Goal: Information Seeking & Learning: Find specific fact

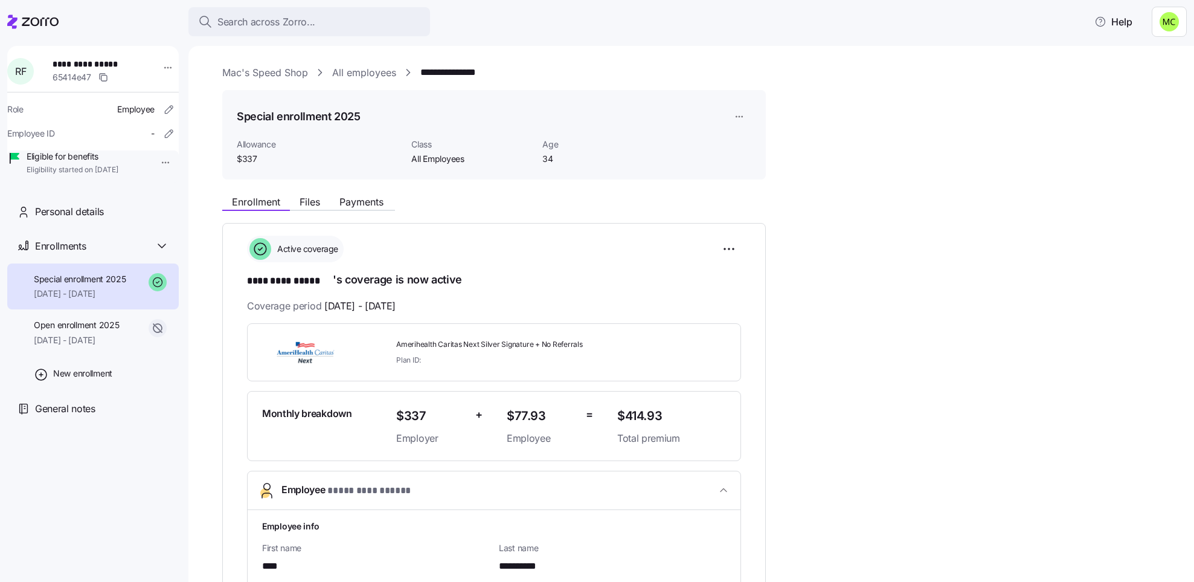
click at [284, 69] on link "Mac's Speed Shop" at bounding box center [265, 72] width 86 height 15
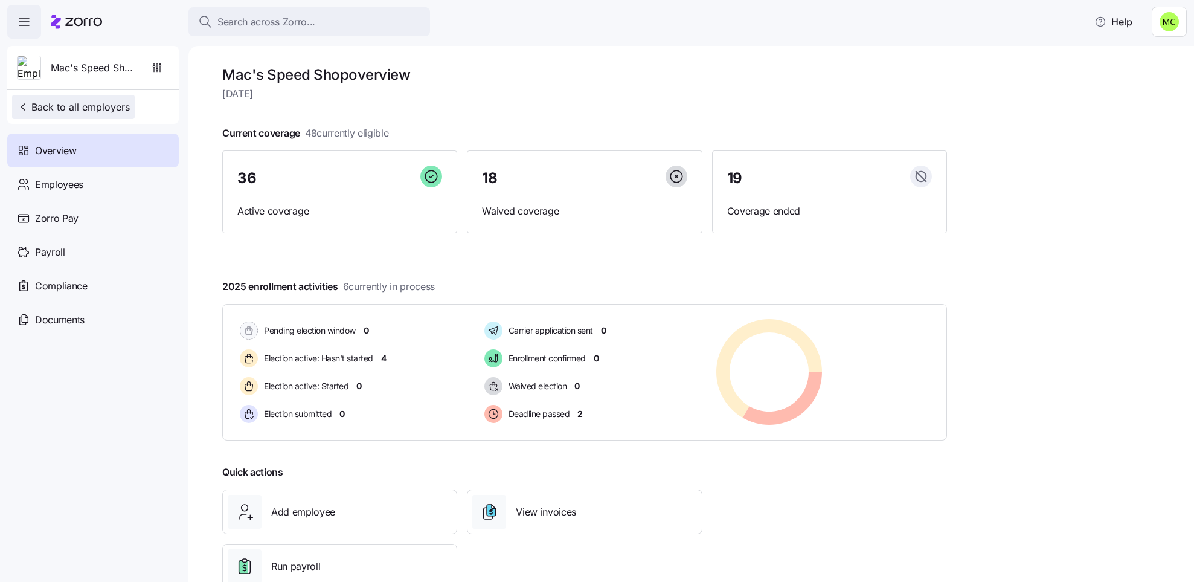
click at [97, 105] on span "Back to all employers" at bounding box center [73, 107] width 113 height 14
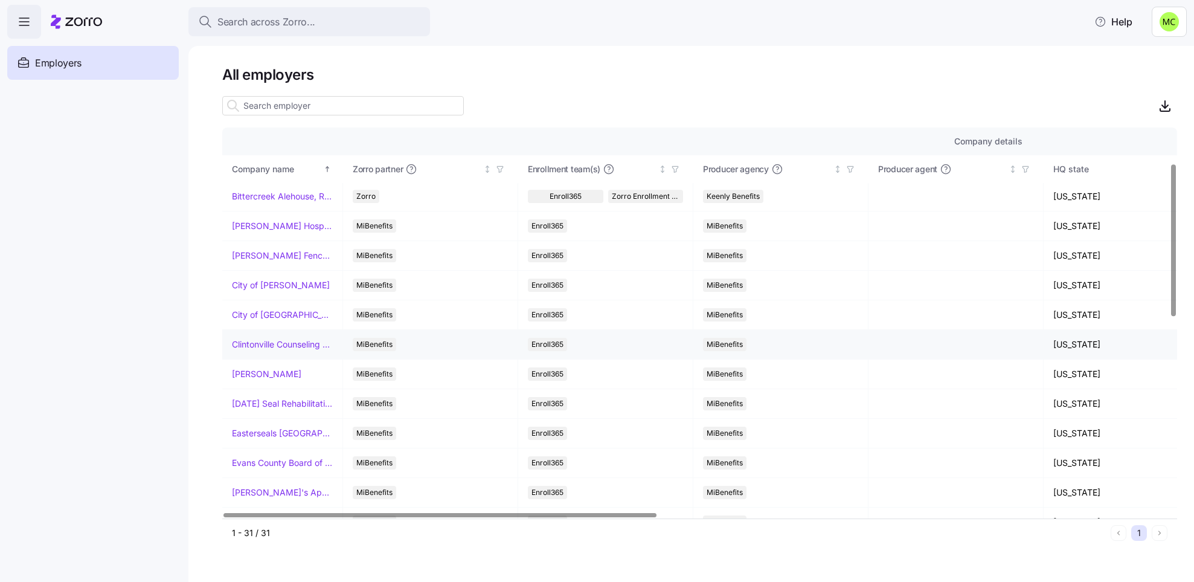
scroll to position [91, 0]
click at [261, 347] on link "[PERSON_NAME]" at bounding box center [266, 344] width 69 height 12
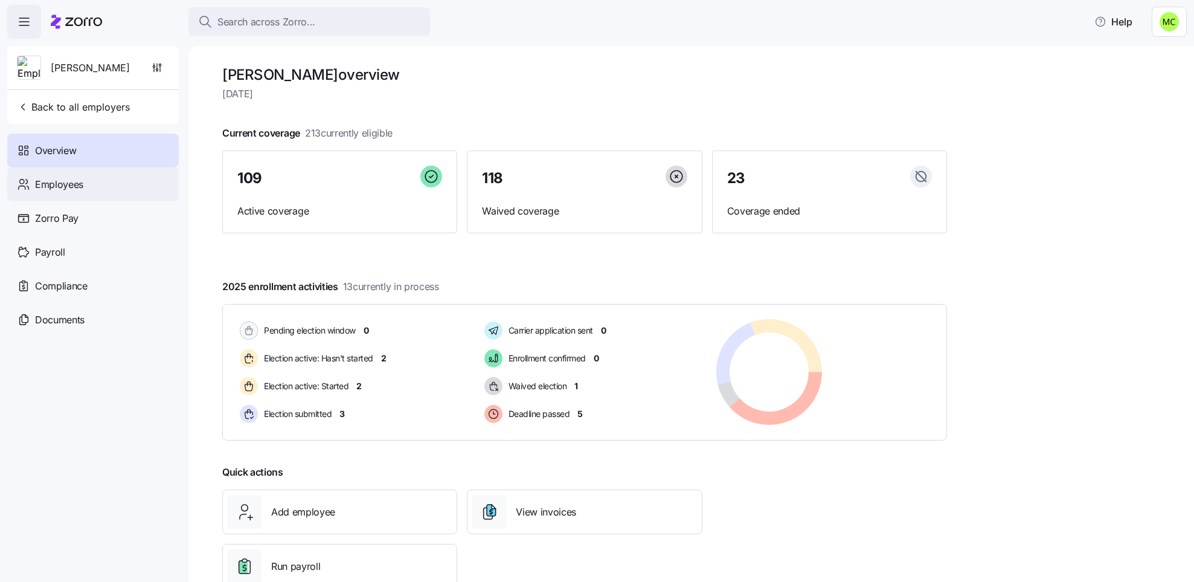
click at [88, 184] on div "Employees" at bounding box center [93, 184] width 172 height 34
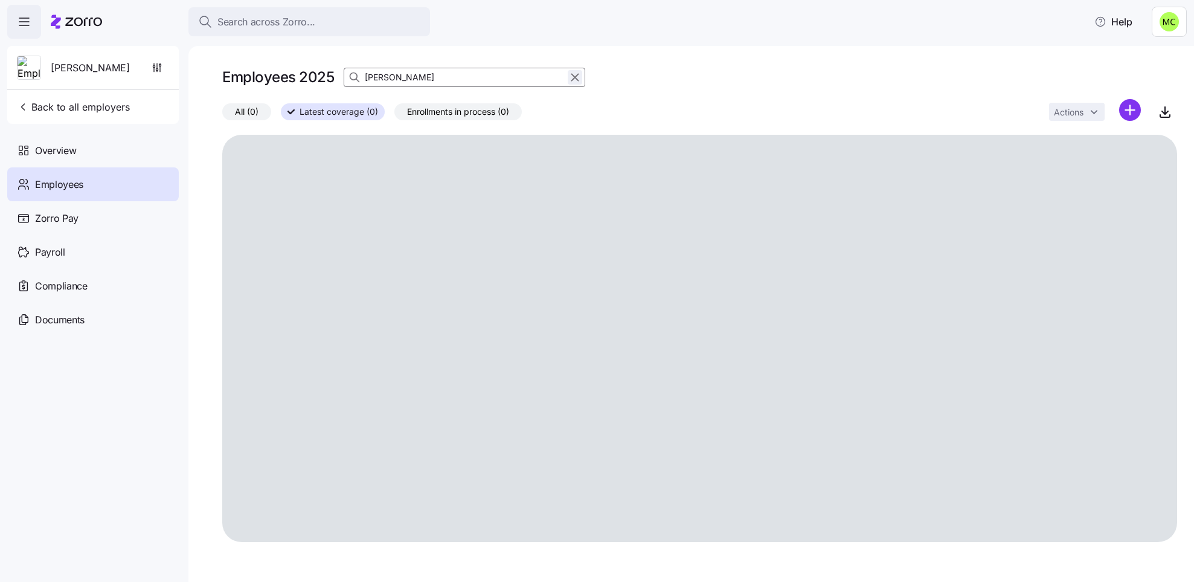
click at [575, 78] on icon "button" at bounding box center [575, 77] width 7 height 7
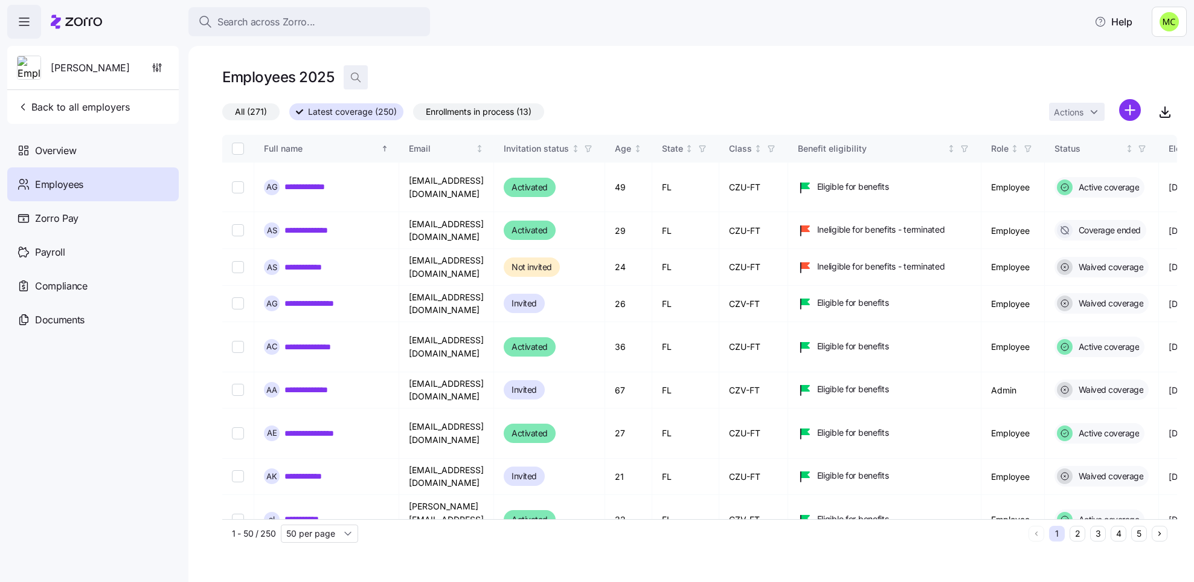
click at [357, 74] on icon "button" at bounding box center [356, 77] width 12 height 12
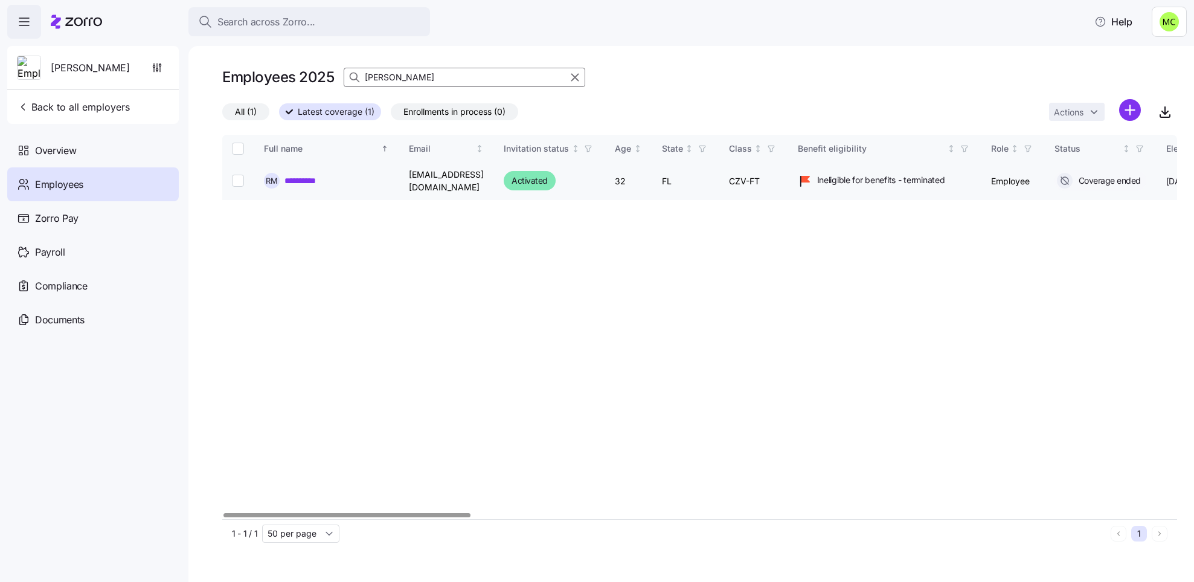
type input "[PERSON_NAME]"
click at [315, 182] on link "**********" at bounding box center [309, 181] width 51 height 12
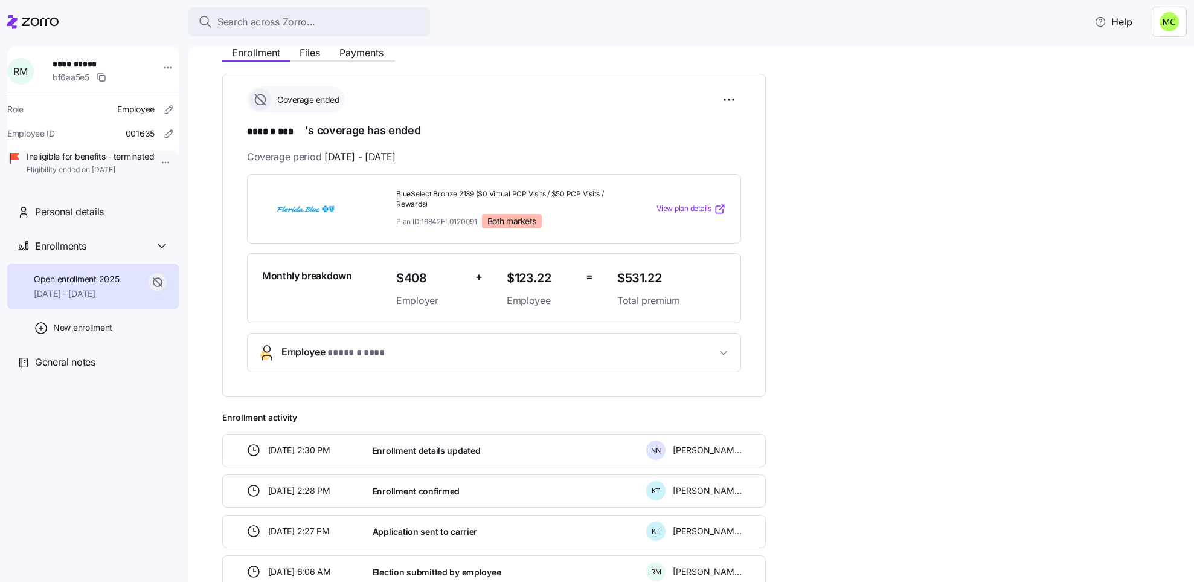
scroll to position [181, 0]
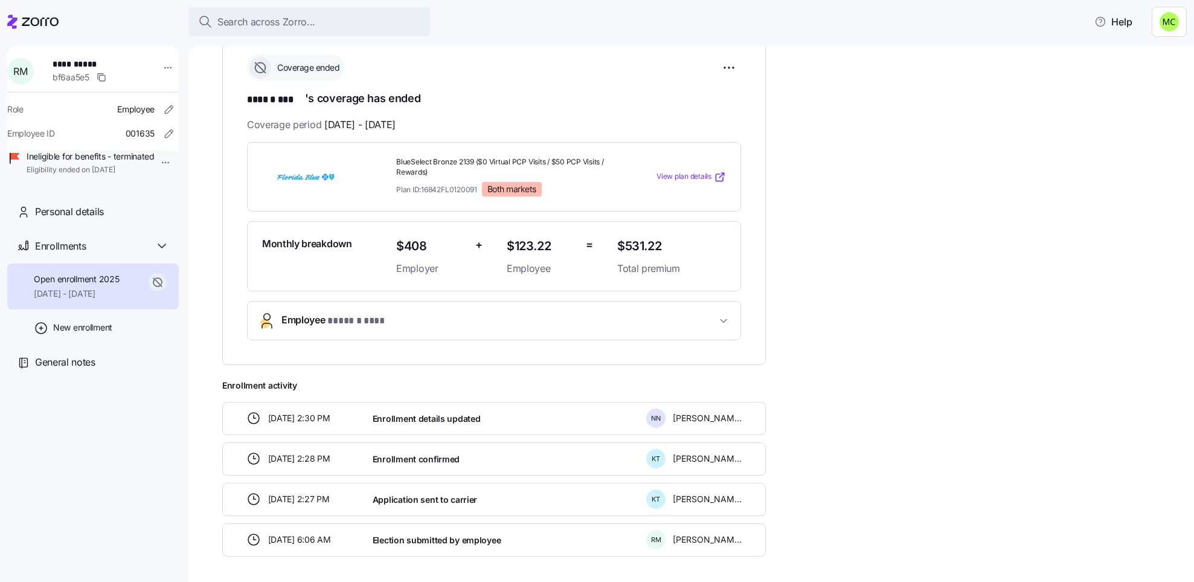
click at [361, 316] on span "* ****** *** *" at bounding box center [358, 320] width 63 height 15
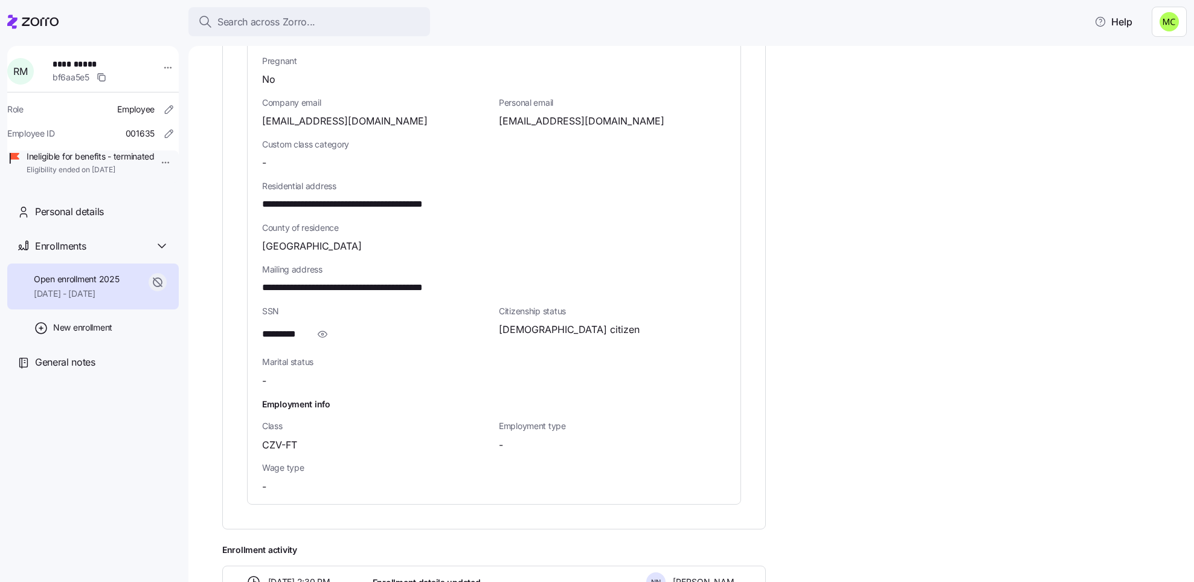
scroll to position [634, 0]
click at [321, 336] on icon "button" at bounding box center [322, 332] width 12 height 14
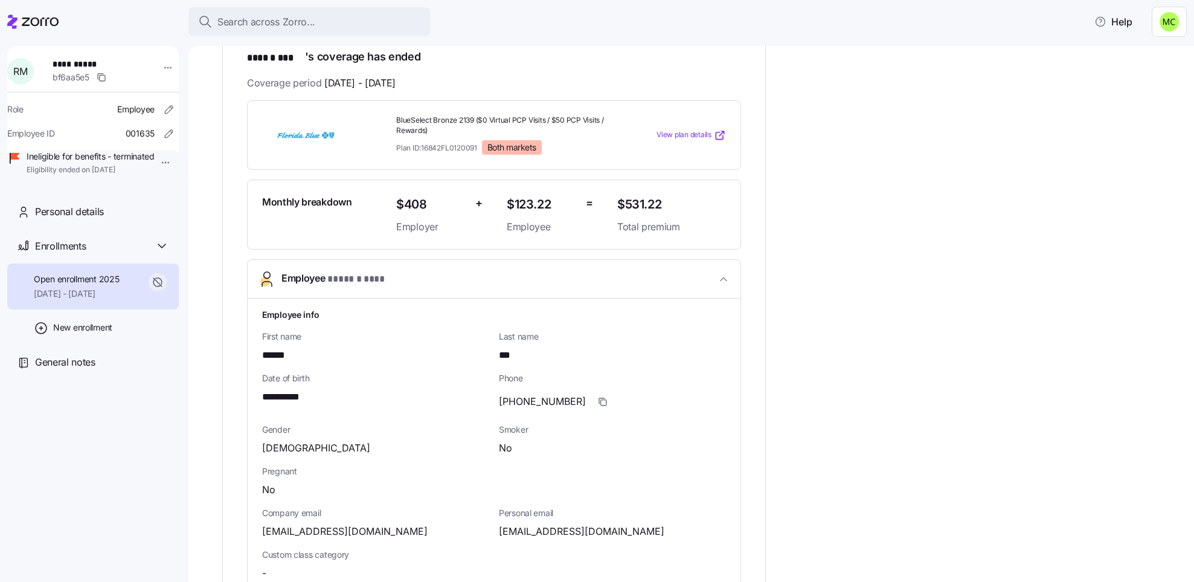
scroll to position [181, 0]
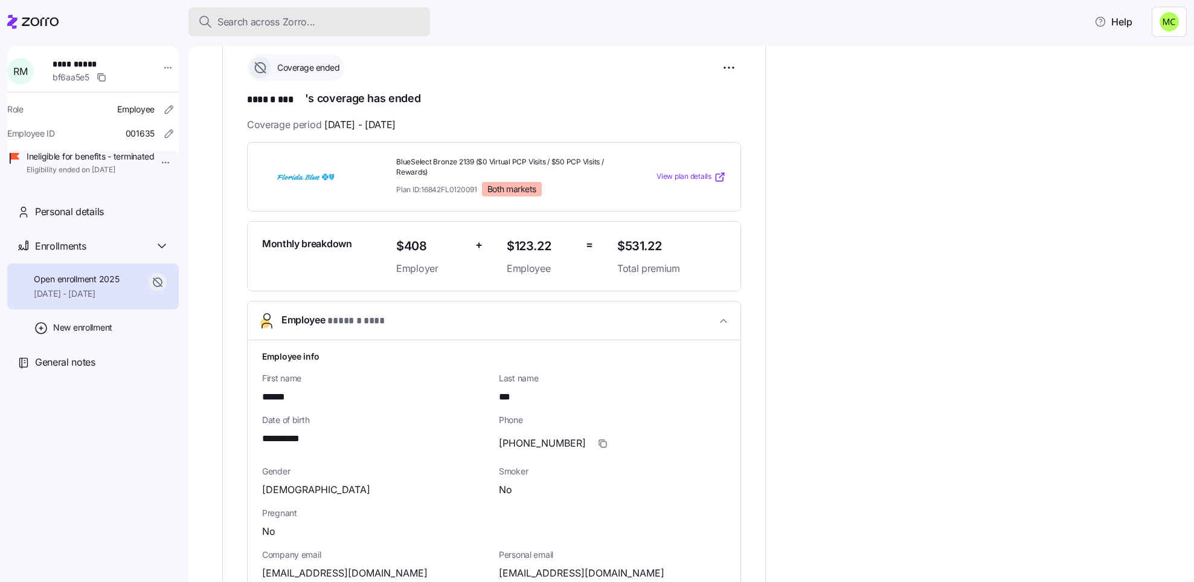
click at [274, 22] on span "Search across Zorro..." at bounding box center [266, 21] width 98 height 15
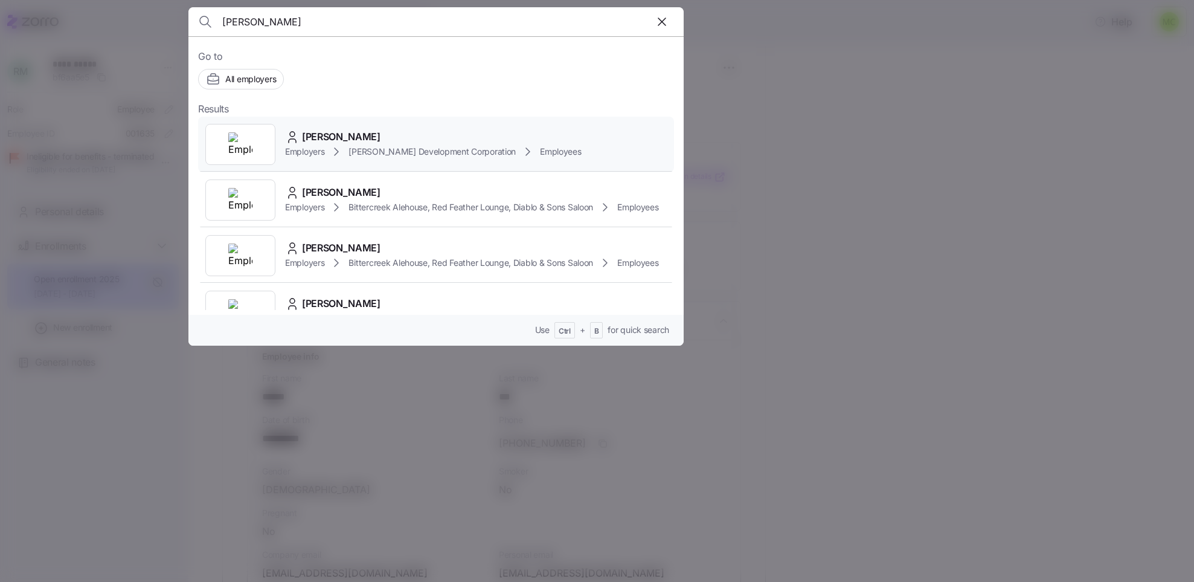
type input "[PERSON_NAME]"
click at [341, 155] on icon at bounding box center [336, 151] width 14 height 14
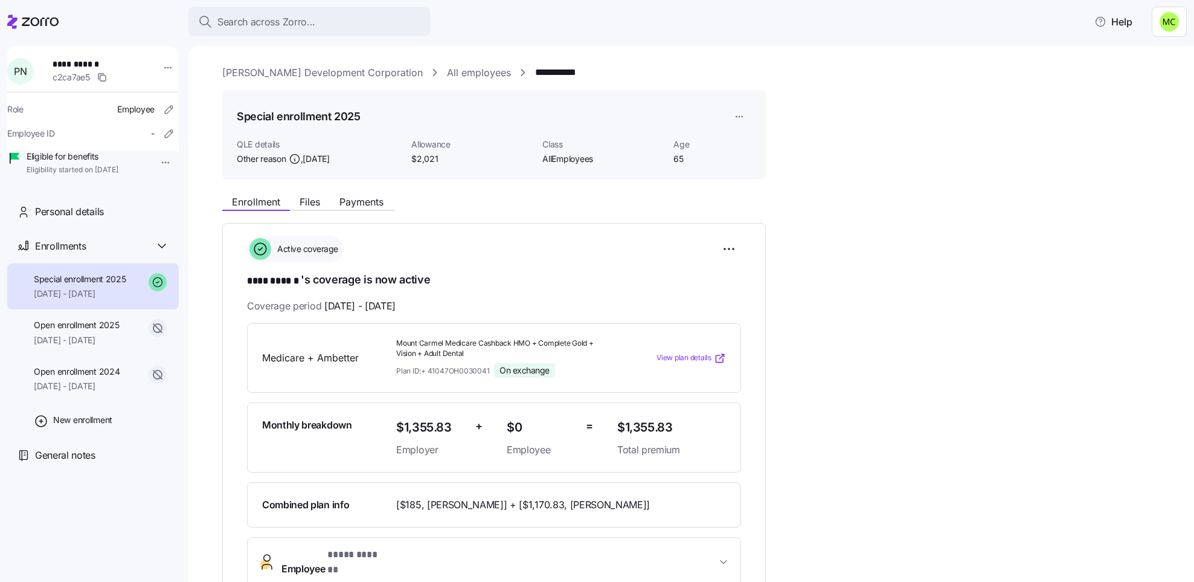
click at [342, 71] on link "[PERSON_NAME] Development Corporation" at bounding box center [322, 72] width 200 height 15
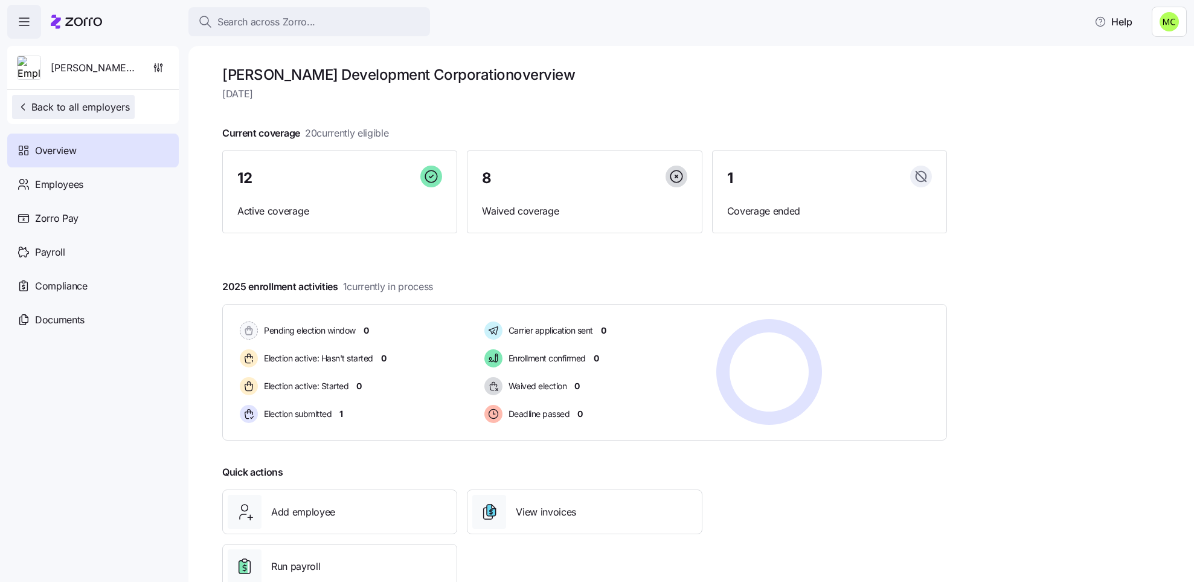
click at [104, 107] on span "Back to all employers" at bounding box center [73, 107] width 113 height 14
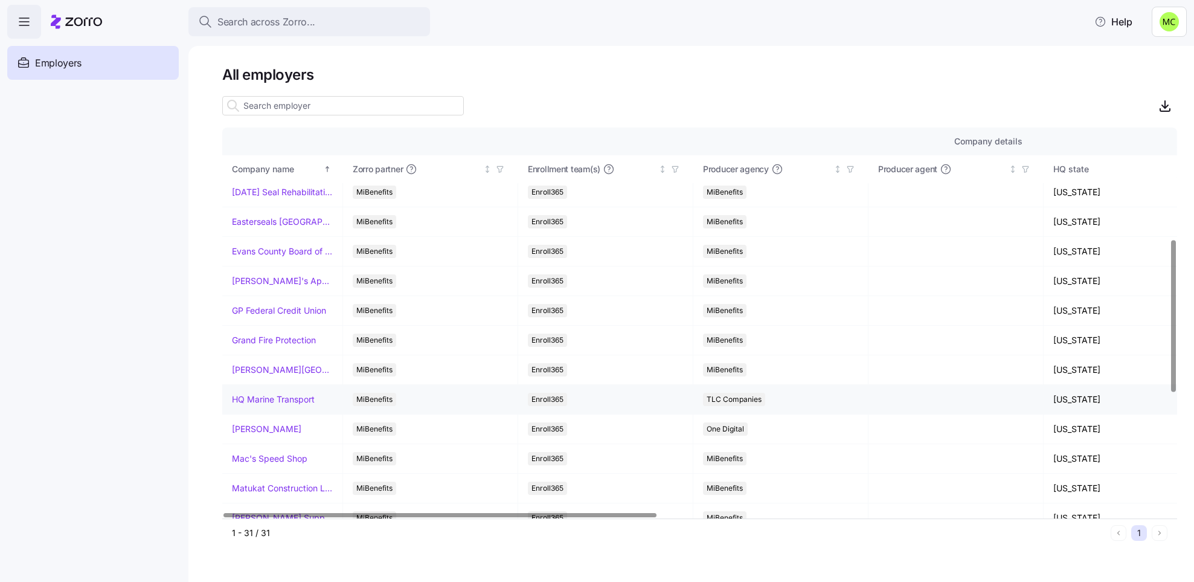
scroll to position [362, 0]
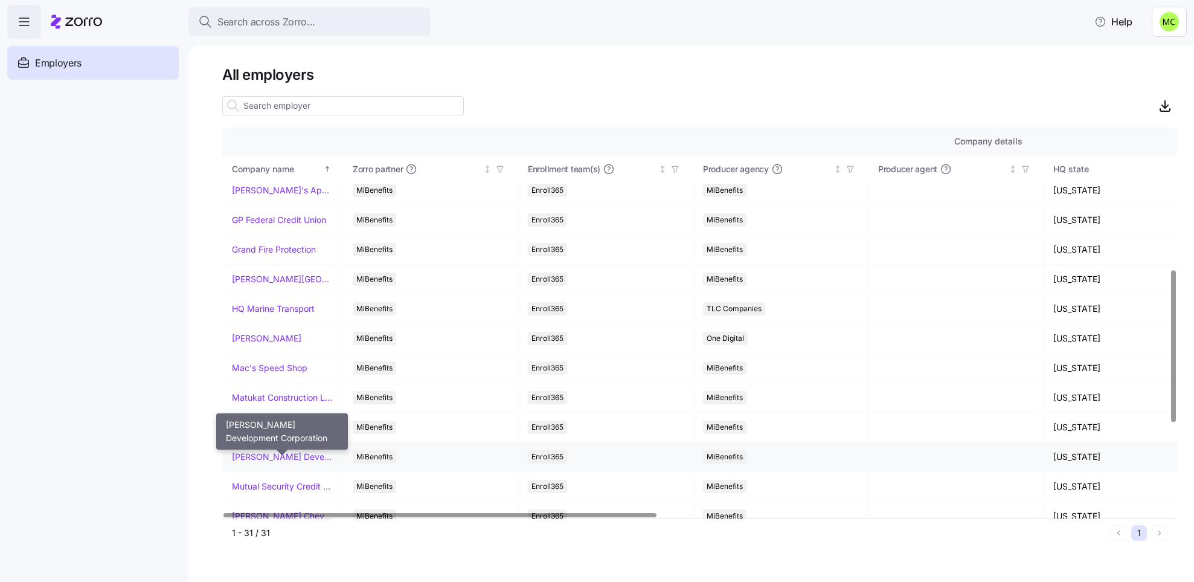
click at [257, 458] on link "[PERSON_NAME] Development Corporation" at bounding box center [282, 456] width 101 height 12
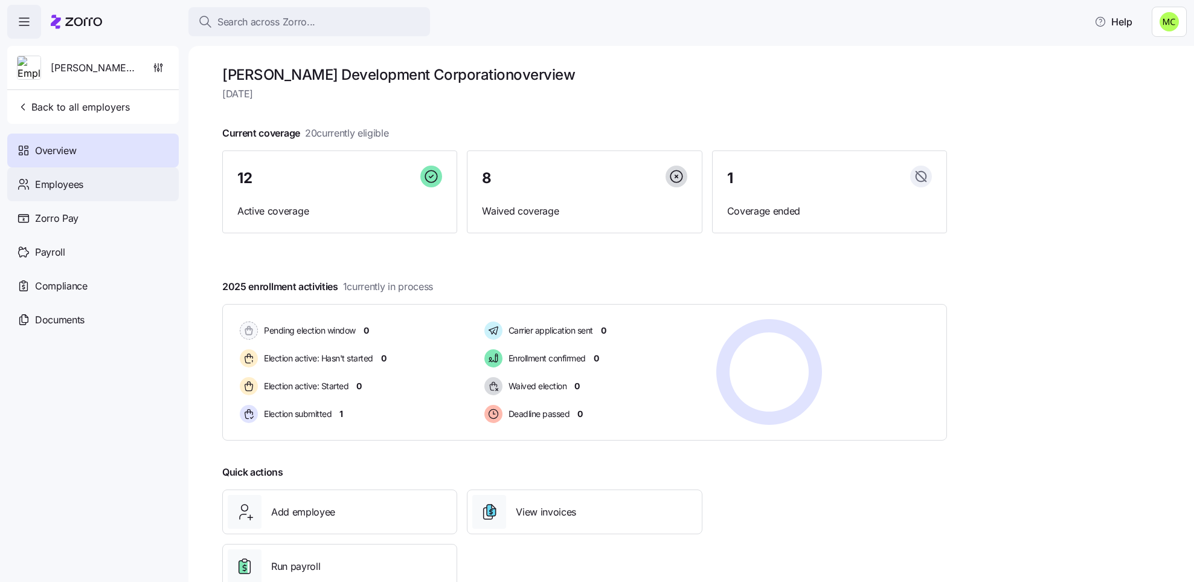
click at [66, 181] on span "Employees" at bounding box center [59, 184] width 48 height 15
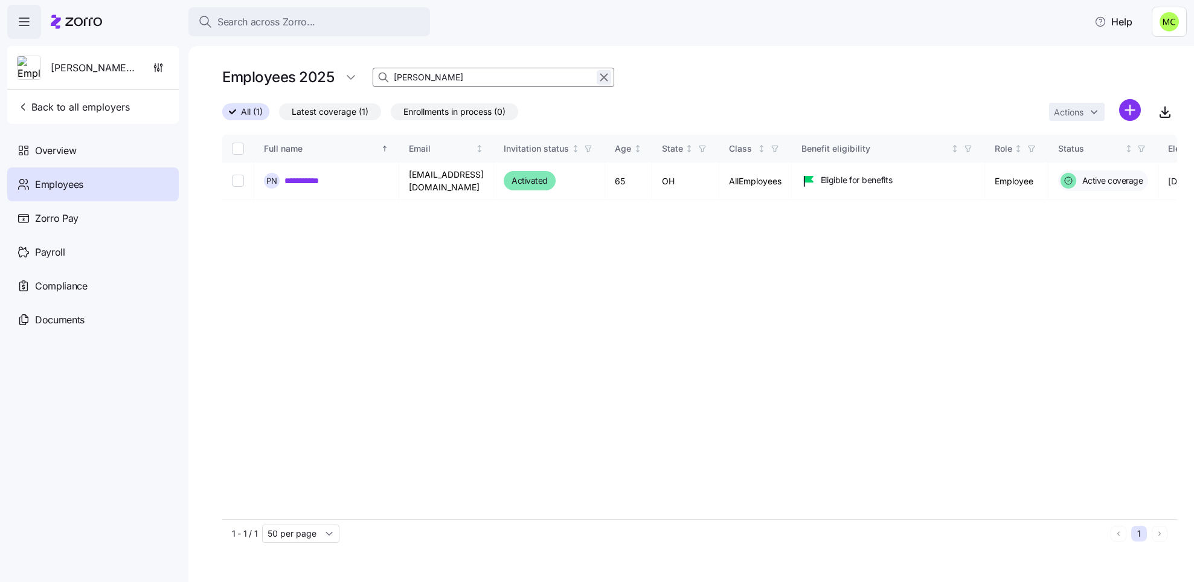
click at [605, 76] on icon "button" at bounding box center [604, 77] width 7 height 7
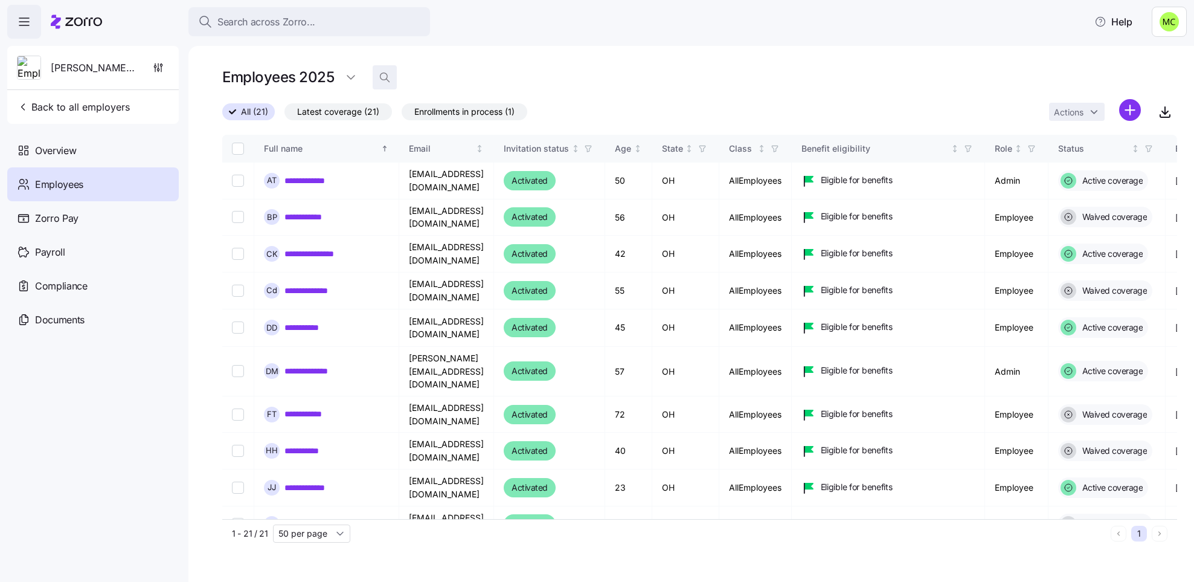
click at [384, 80] on icon "button" at bounding box center [385, 77] width 12 height 12
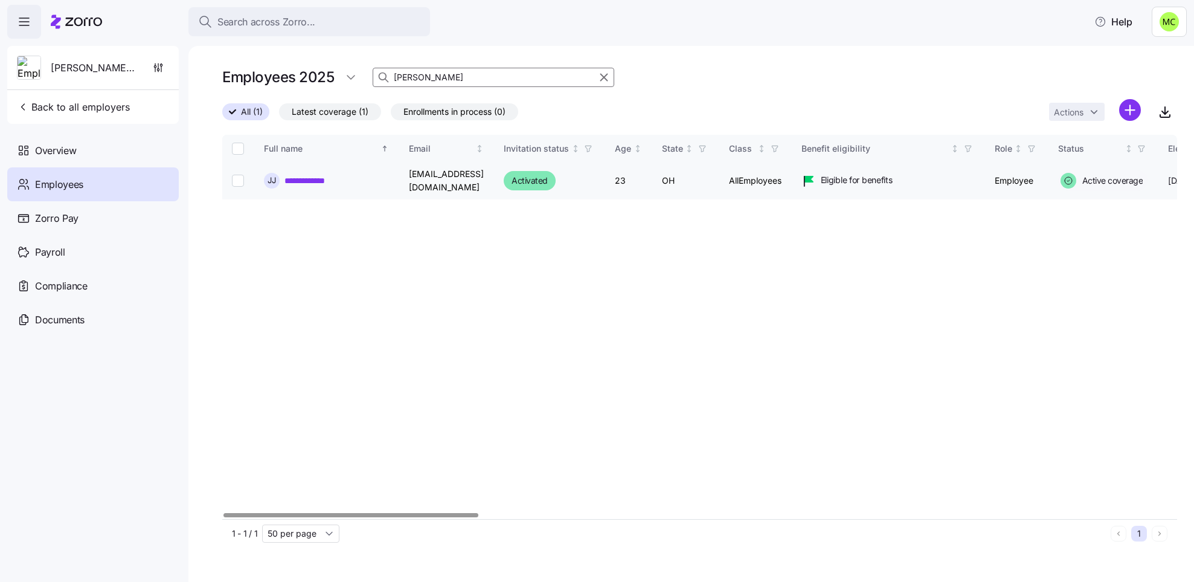
type input "[PERSON_NAME]"
click at [319, 179] on link "**********" at bounding box center [313, 181] width 58 height 12
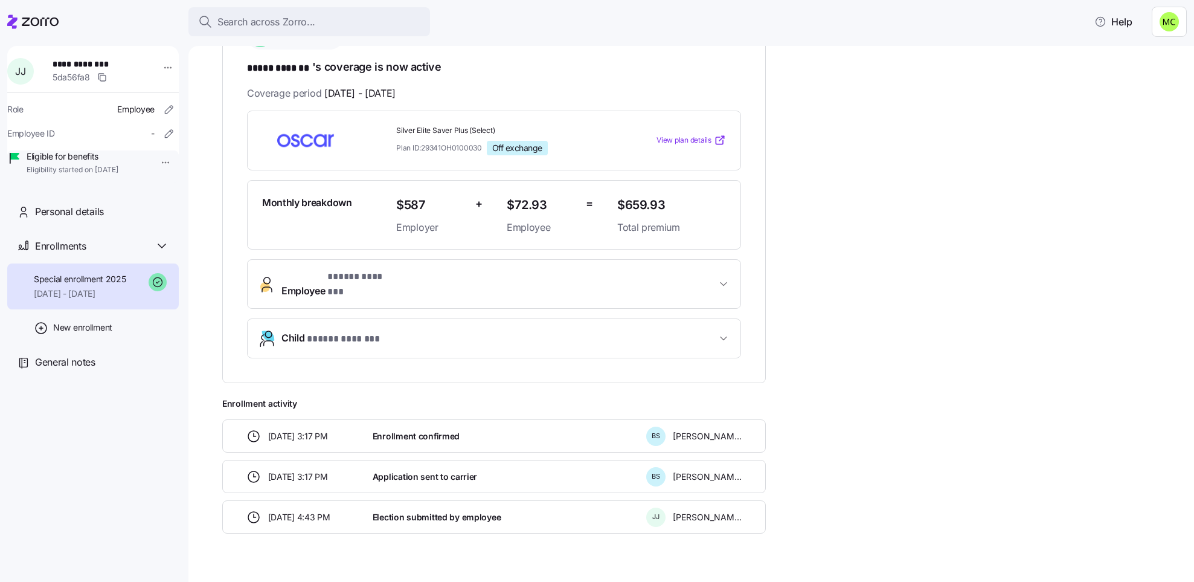
scroll to position [231, 0]
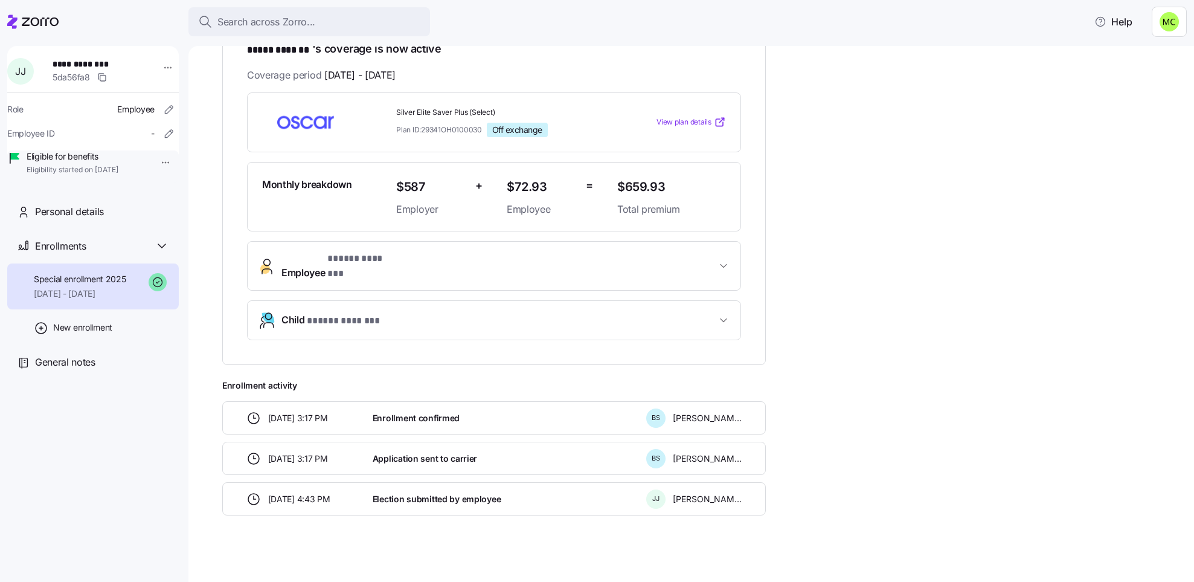
click at [364, 261] on span "* ***** ******* *" at bounding box center [362, 258] width 70 height 15
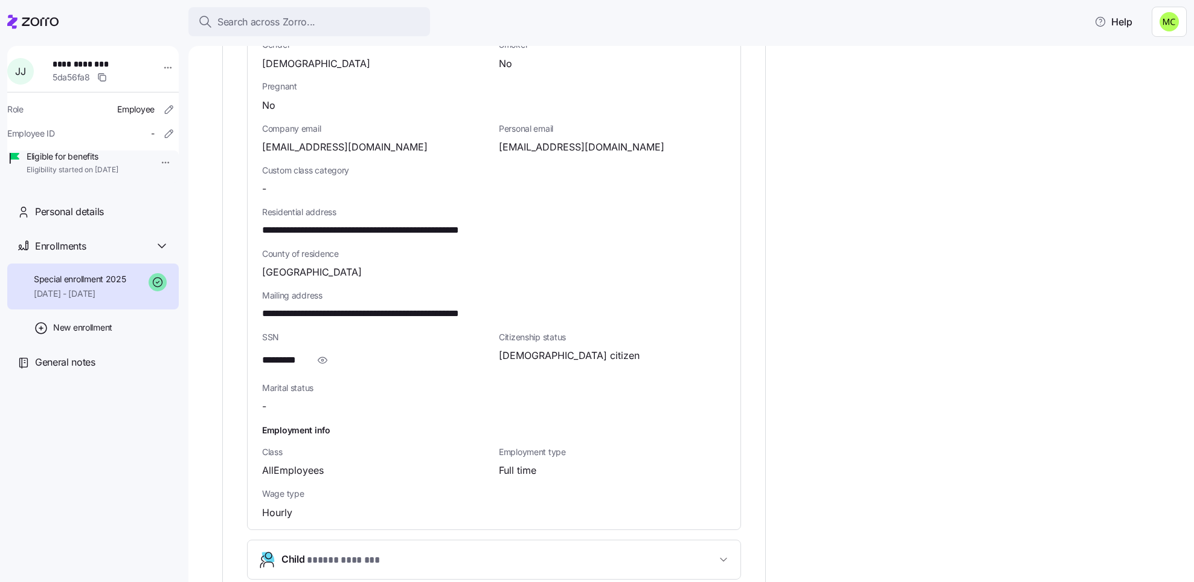
scroll to position [574, 0]
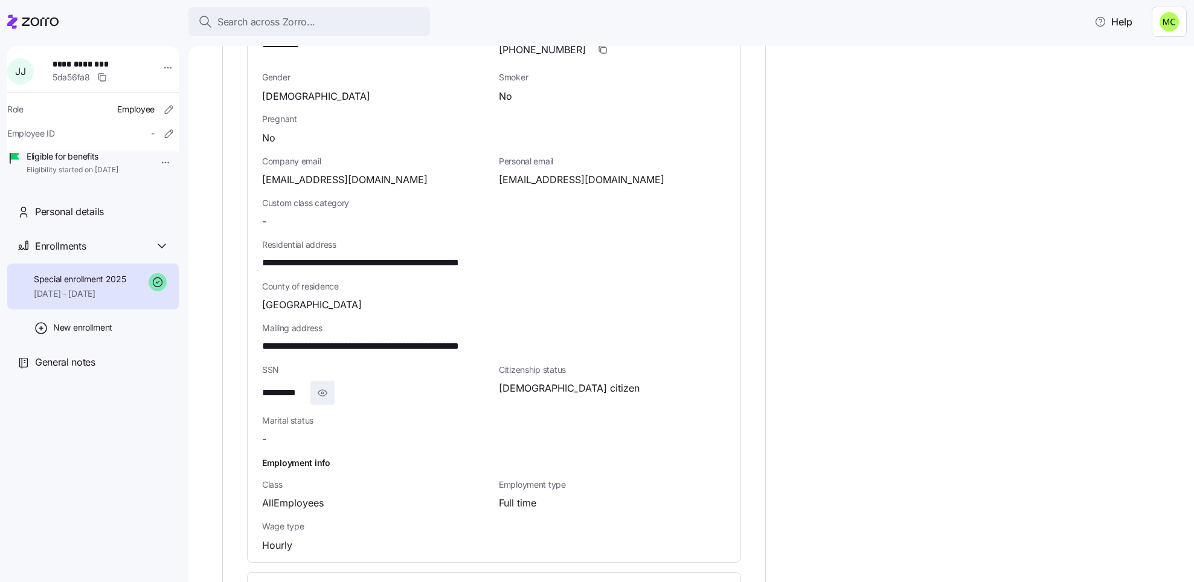
click at [324, 385] on icon "button" at bounding box center [322, 392] width 12 height 14
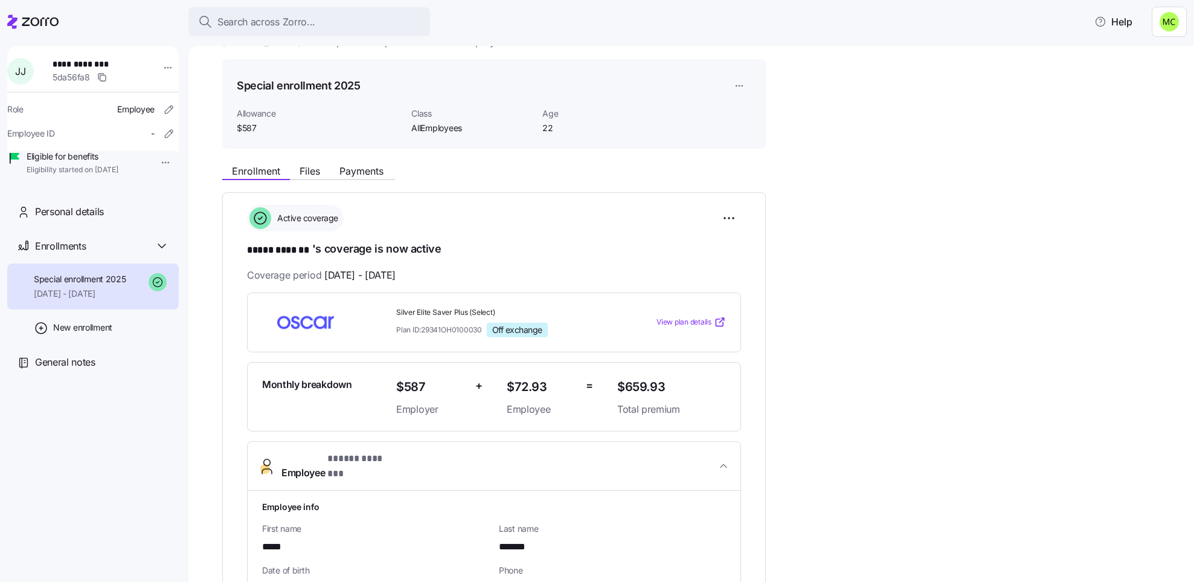
scroll to position [0, 0]
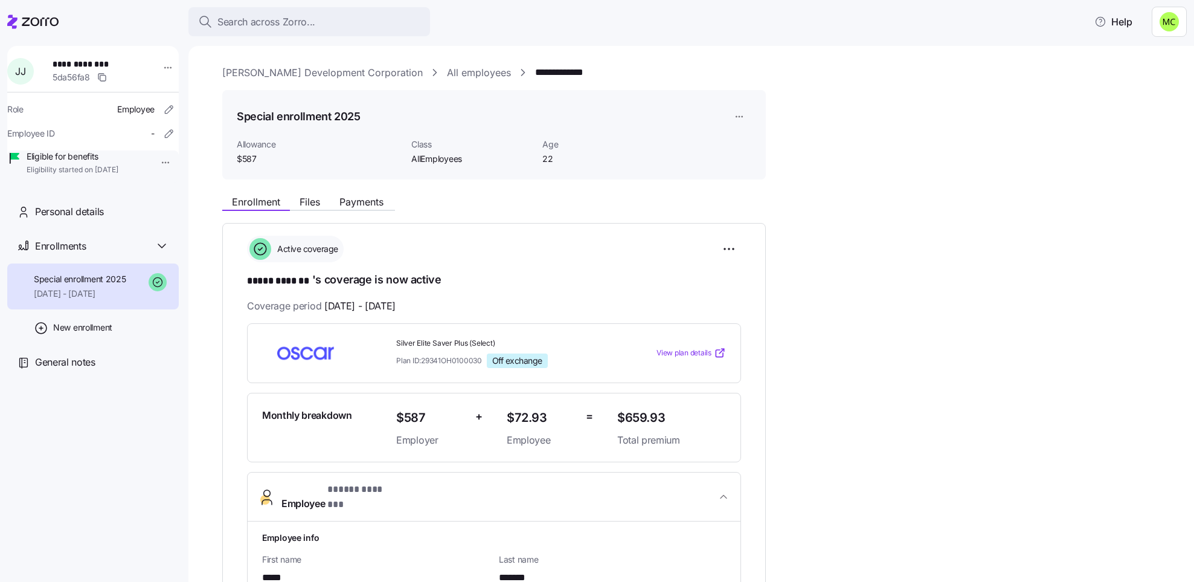
click at [295, 76] on link "[PERSON_NAME] Development Corporation" at bounding box center [322, 72] width 200 height 15
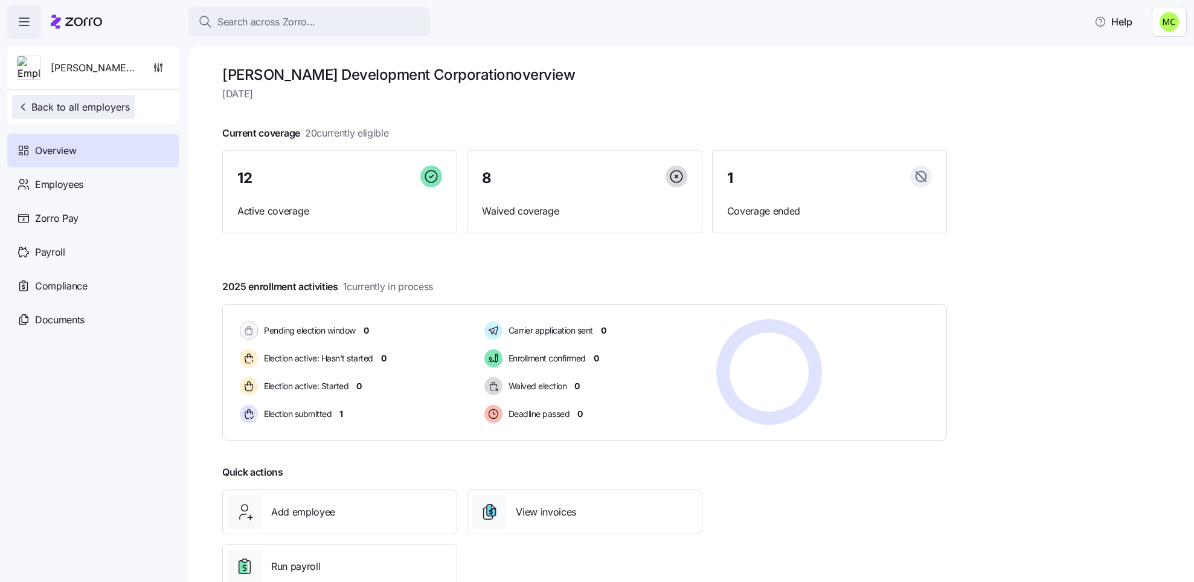
click at [115, 106] on span "Back to all employers" at bounding box center [73, 107] width 113 height 14
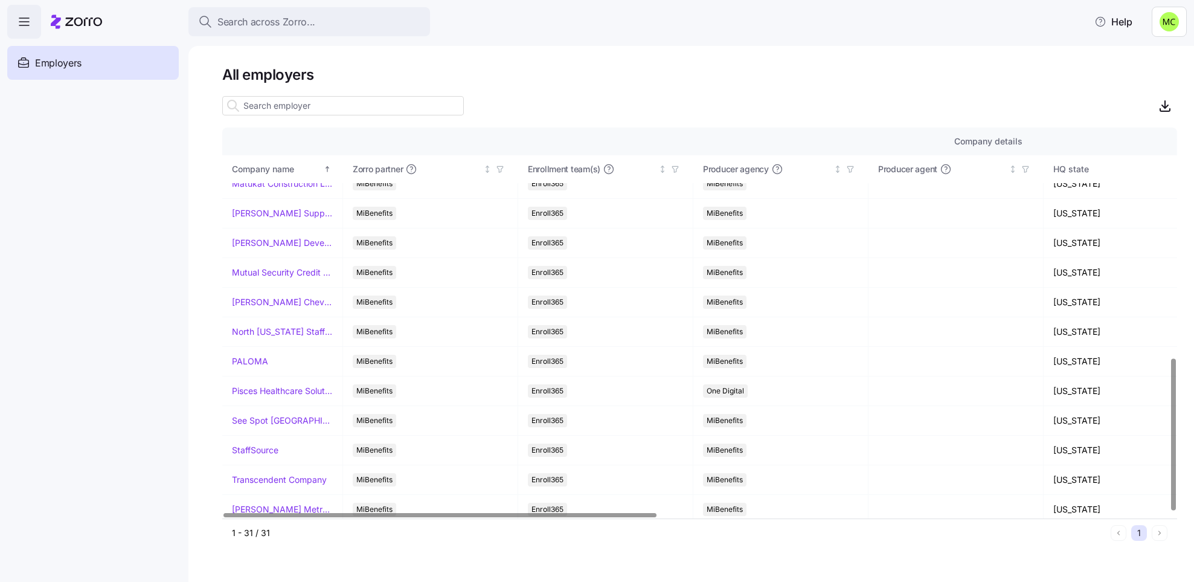
scroll to position [589, 0]
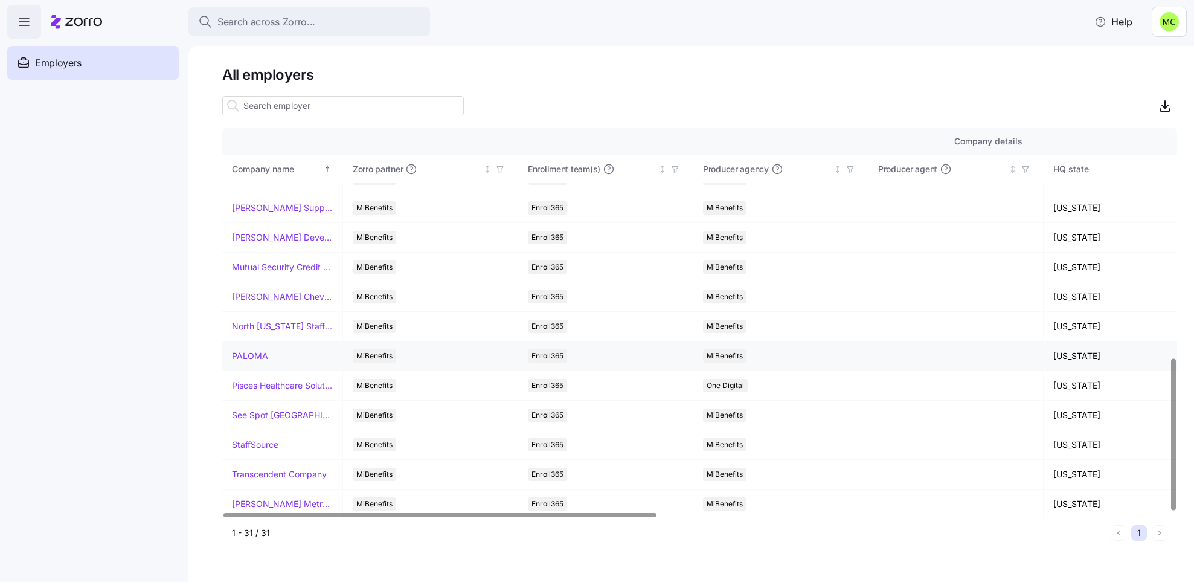
click at [252, 357] on link "PALOMA" at bounding box center [250, 356] width 36 height 12
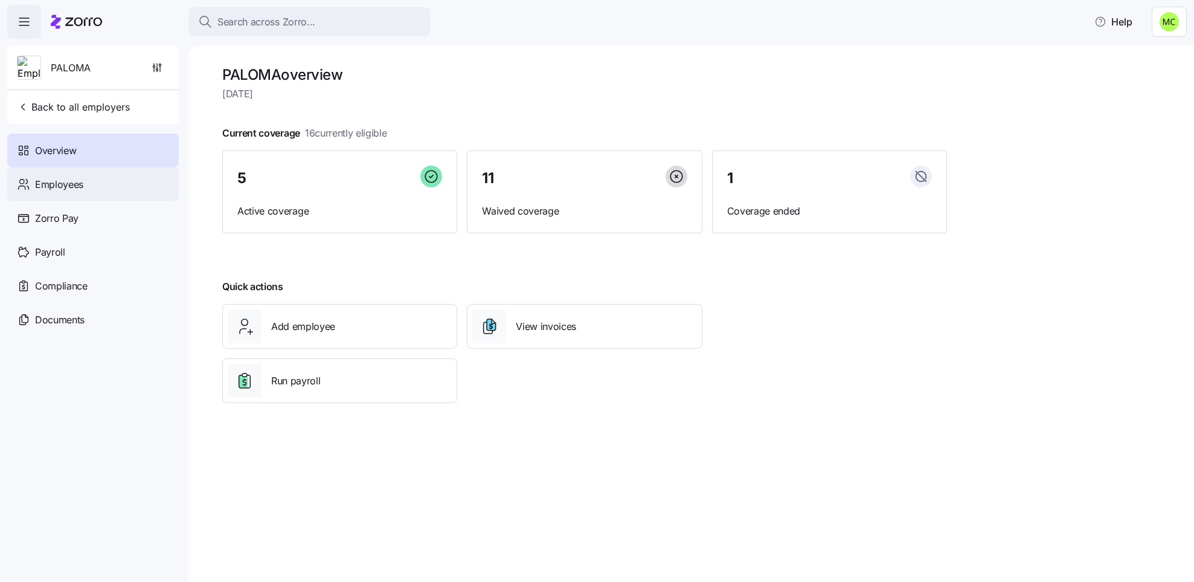
click at [58, 178] on span "Employees" at bounding box center [59, 184] width 48 height 15
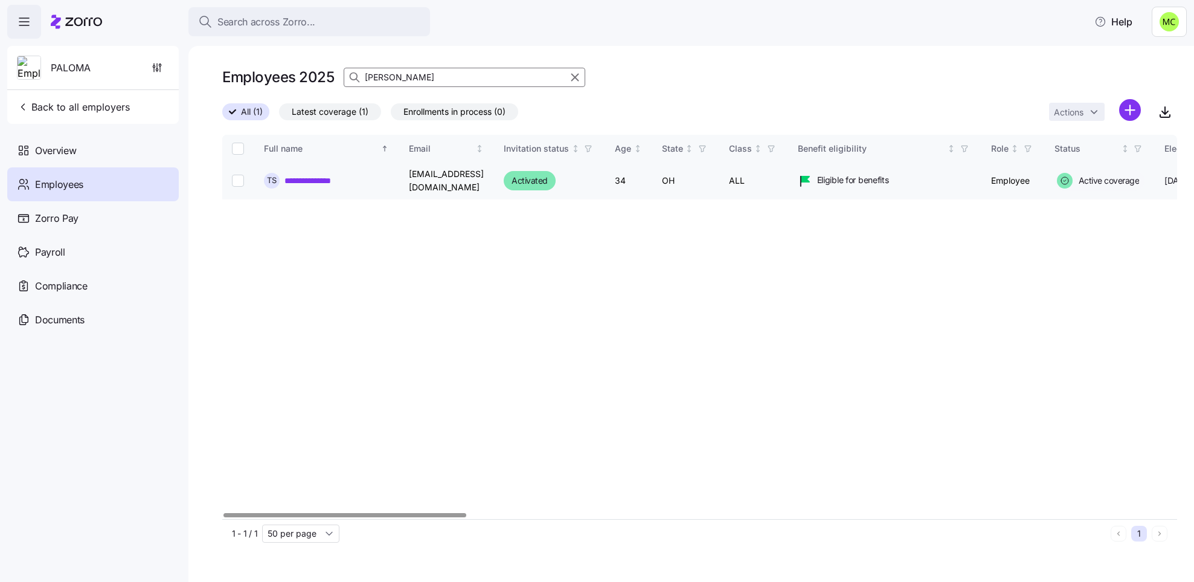
click at [325, 180] on link "**********" at bounding box center [315, 181] width 63 height 12
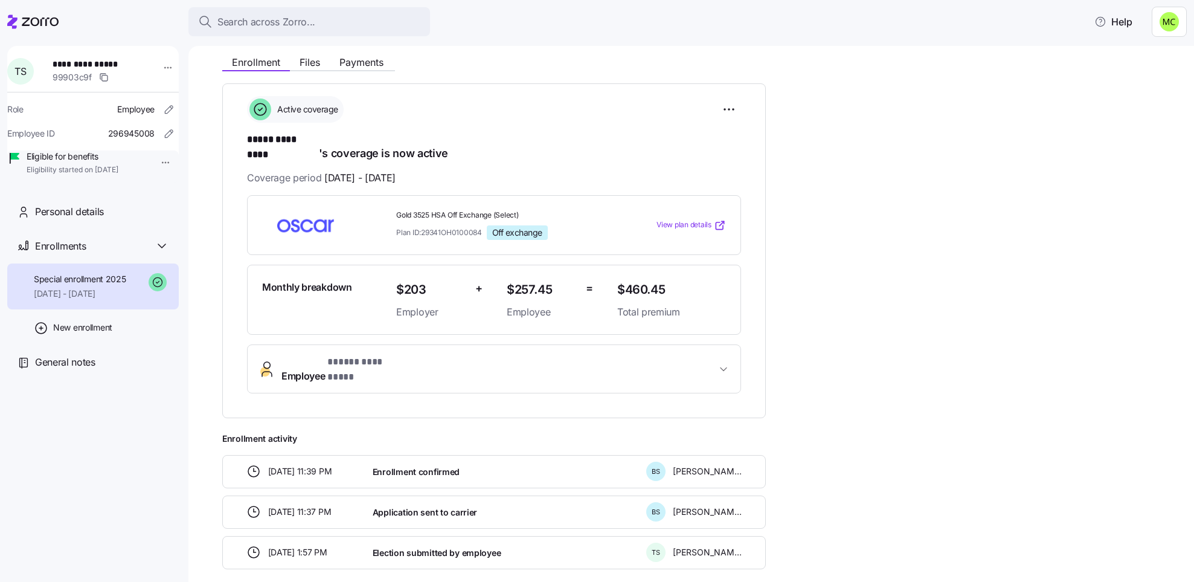
scroll to position [180, 0]
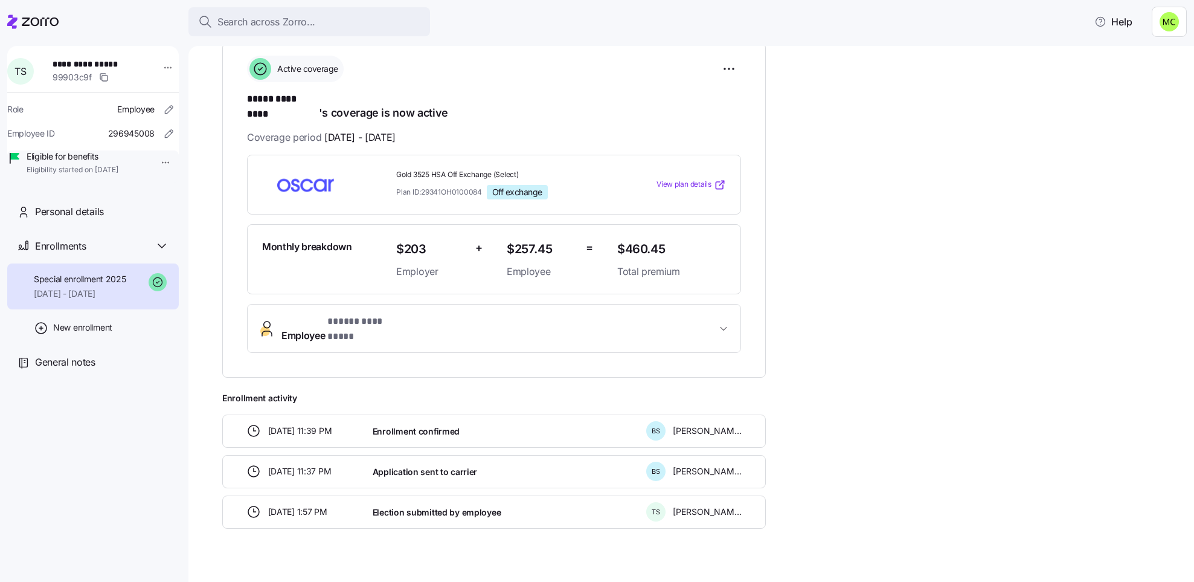
click at [365, 314] on span "* ***** ********* *" at bounding box center [365, 321] width 77 height 15
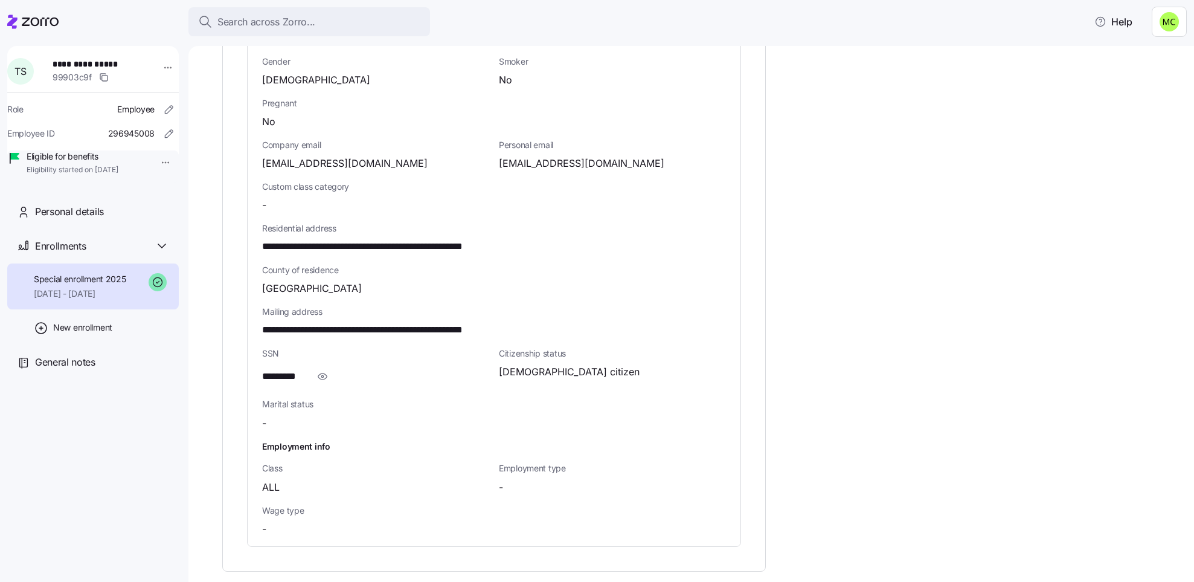
scroll to position [633, 0]
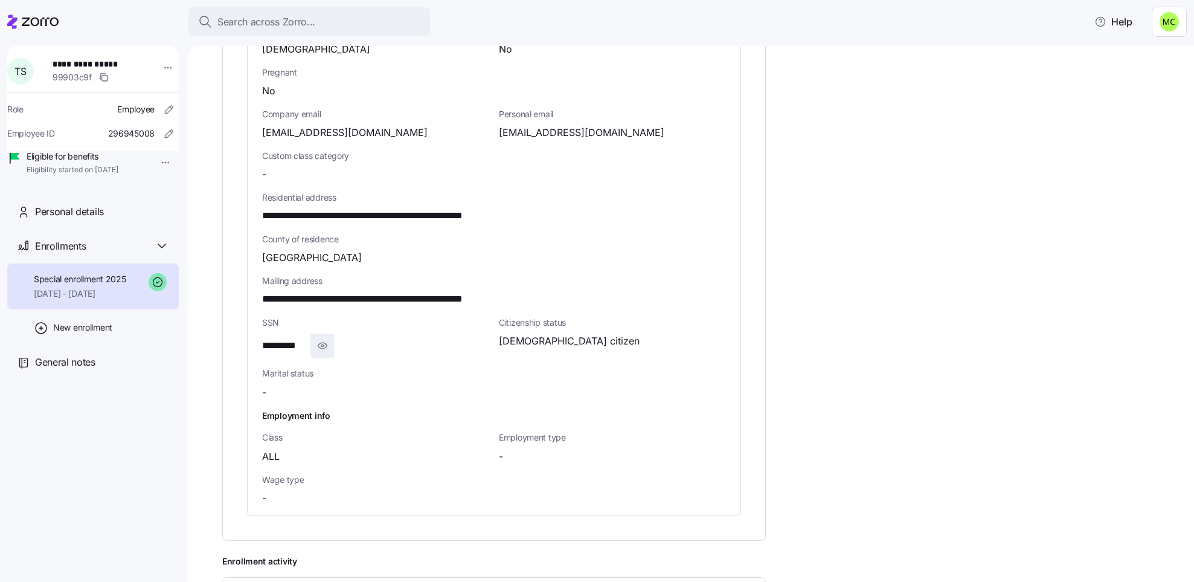
click at [322, 338] on icon "button" at bounding box center [322, 345] width 12 height 14
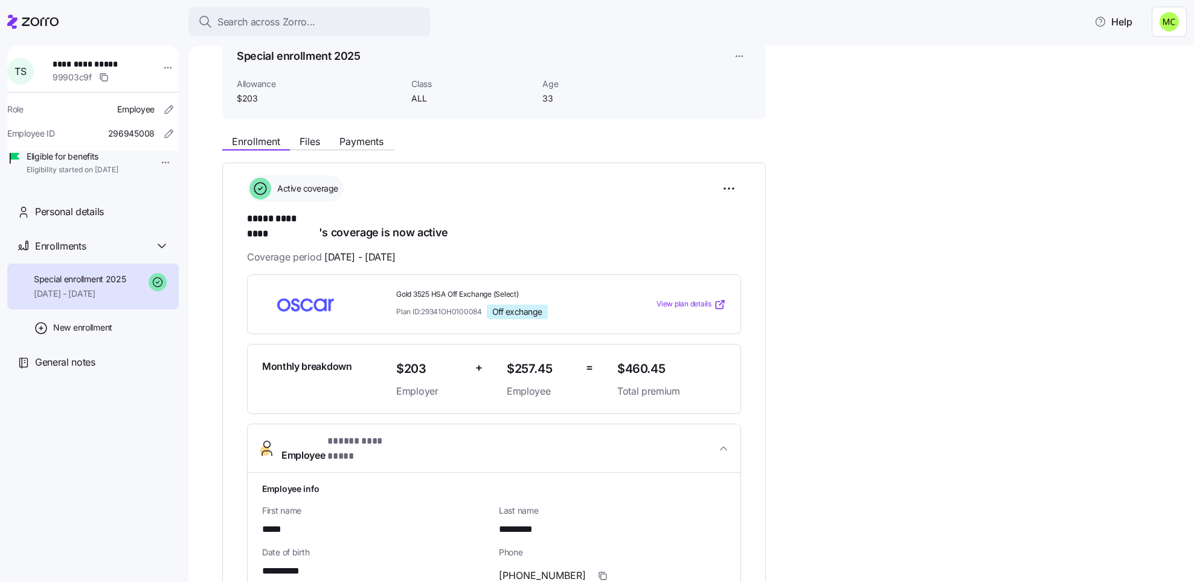
scroll to position [0, 0]
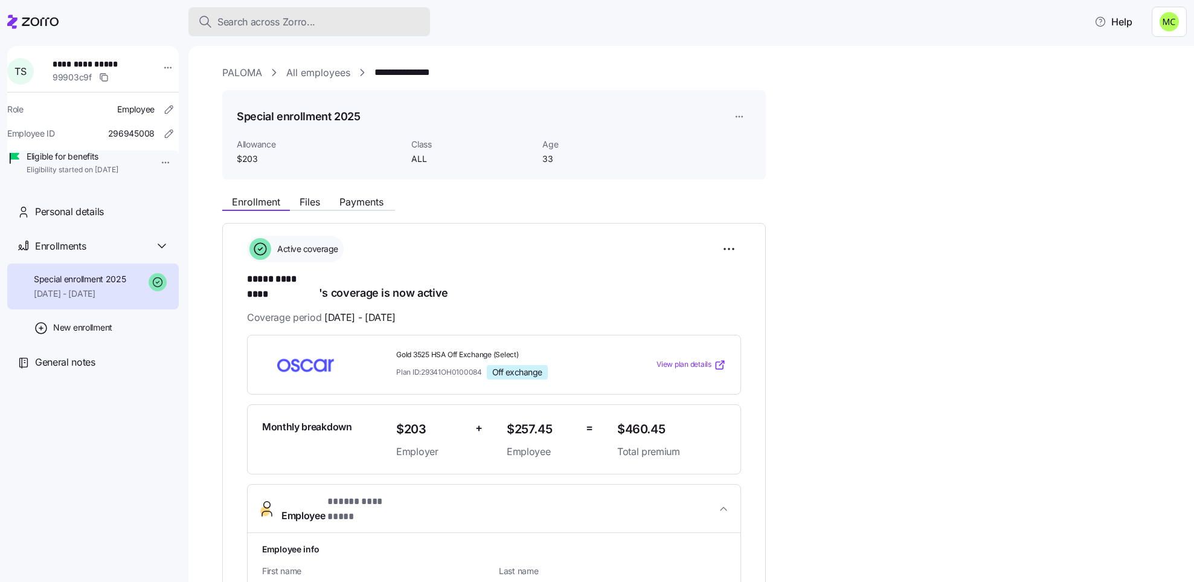
click at [283, 16] on span "Search across Zorro..." at bounding box center [266, 21] width 98 height 15
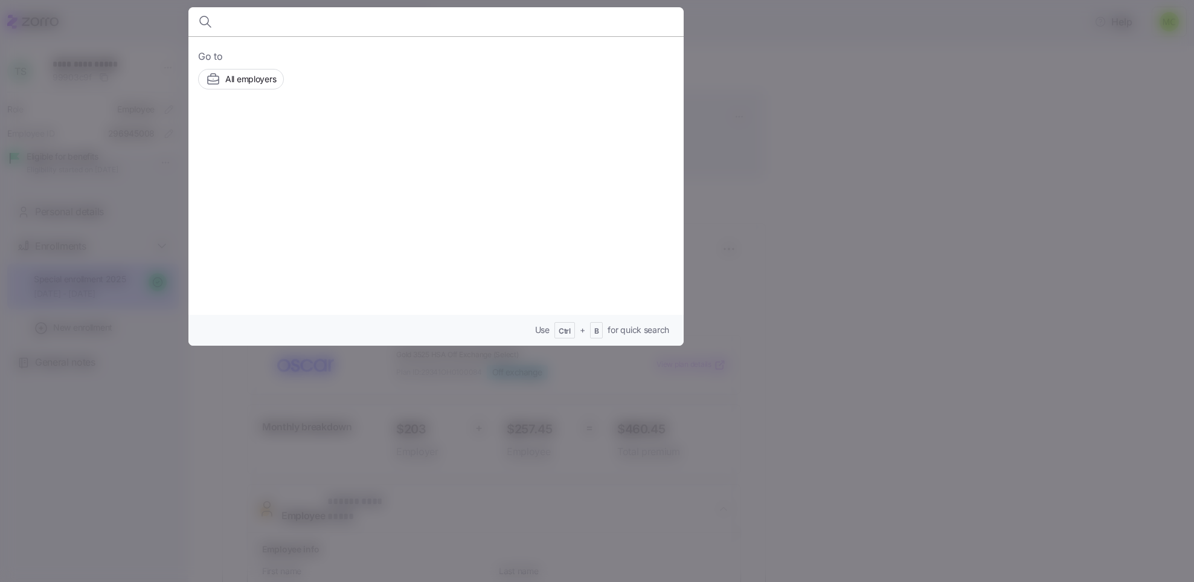
drag, startPoint x: 283, startPoint y: 16, endPoint x: 292, endPoint y: 18, distance: 9.8
click at [288, 18] on input at bounding box center [376, 21] width 309 height 29
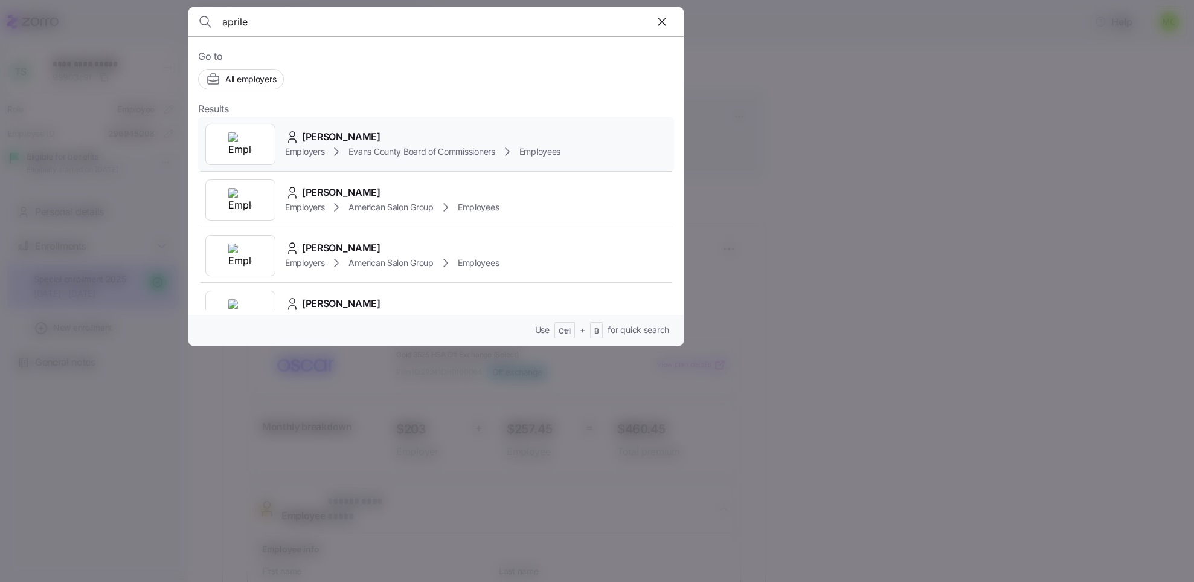
type input "aprile"
click at [346, 147] on div "Employers Evans County Board of Commissioners Employees" at bounding box center [422, 151] width 275 height 14
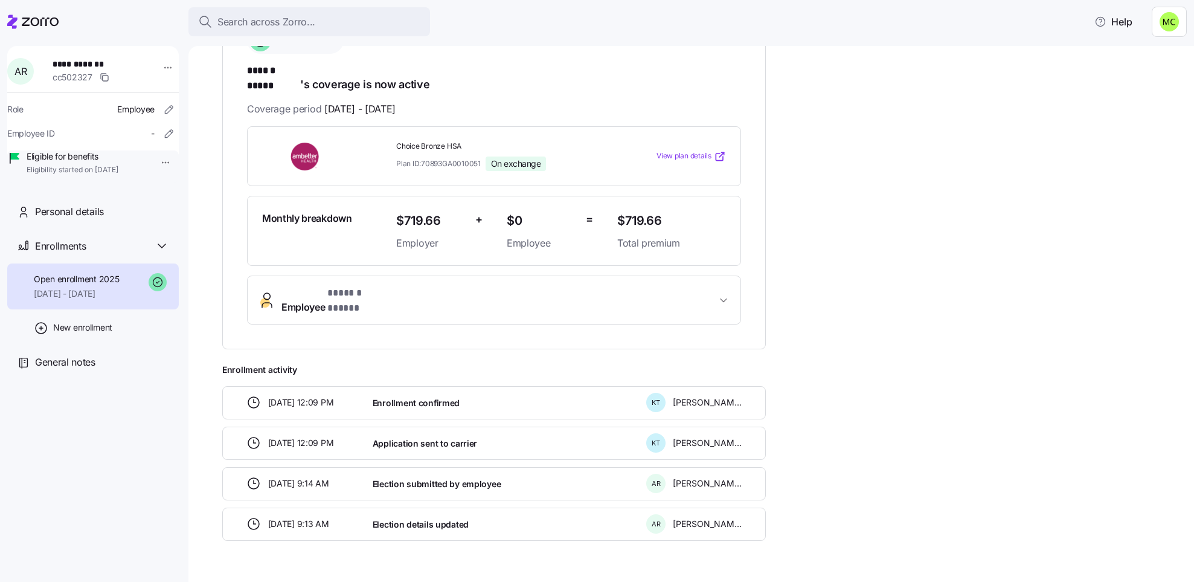
scroll to position [222, 0]
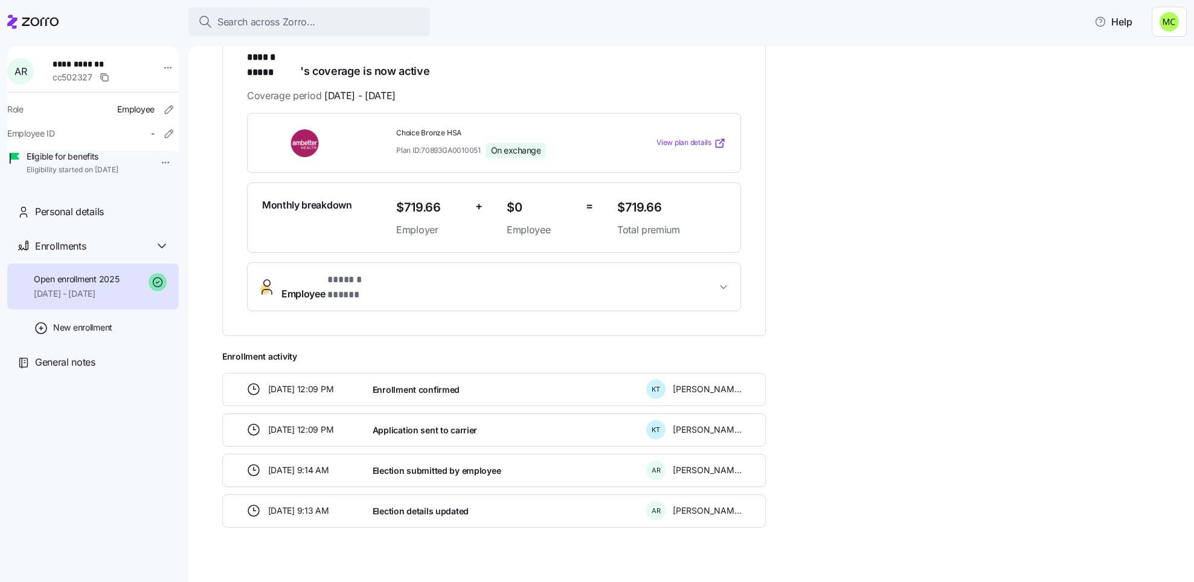
click at [379, 272] on span "* ****** ***** *" at bounding box center [356, 279] width 59 height 15
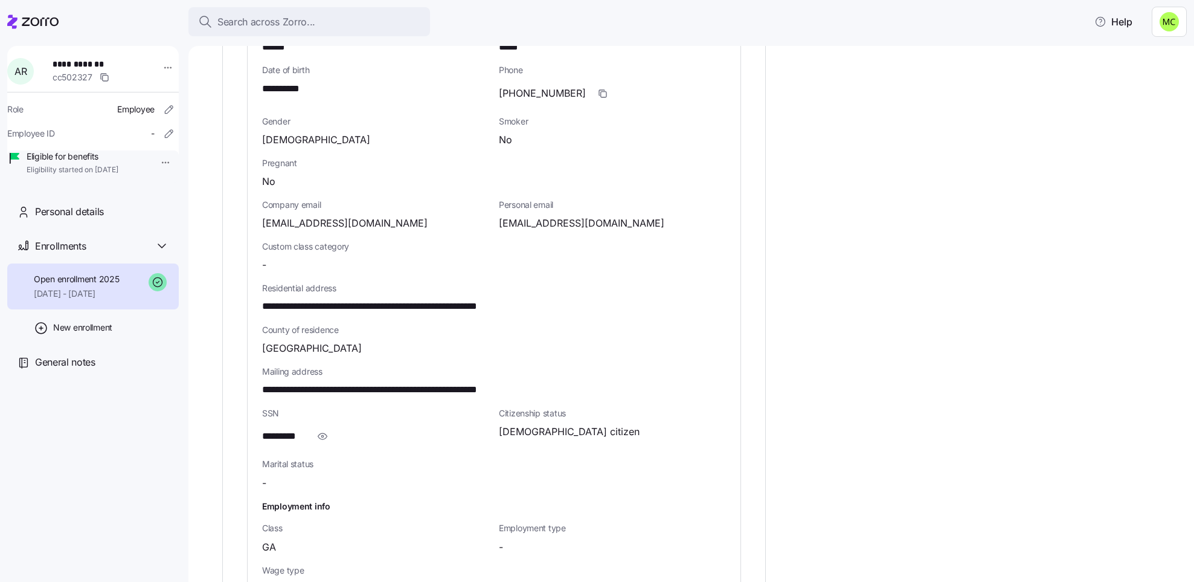
scroll to position [584, 0]
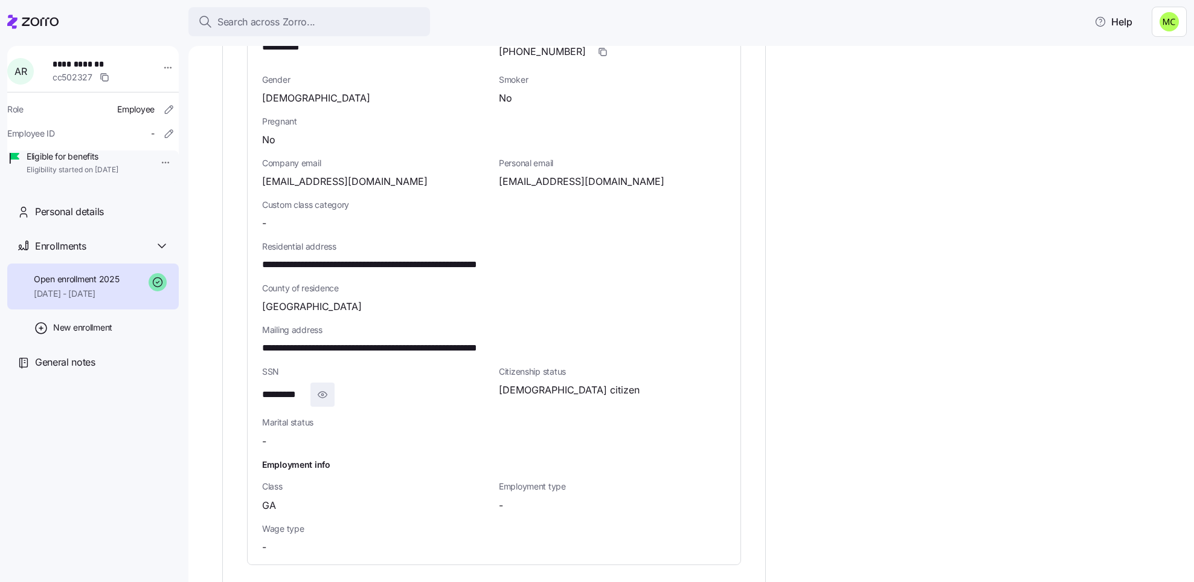
click at [327, 387] on icon "button" at bounding box center [322, 394] width 12 height 14
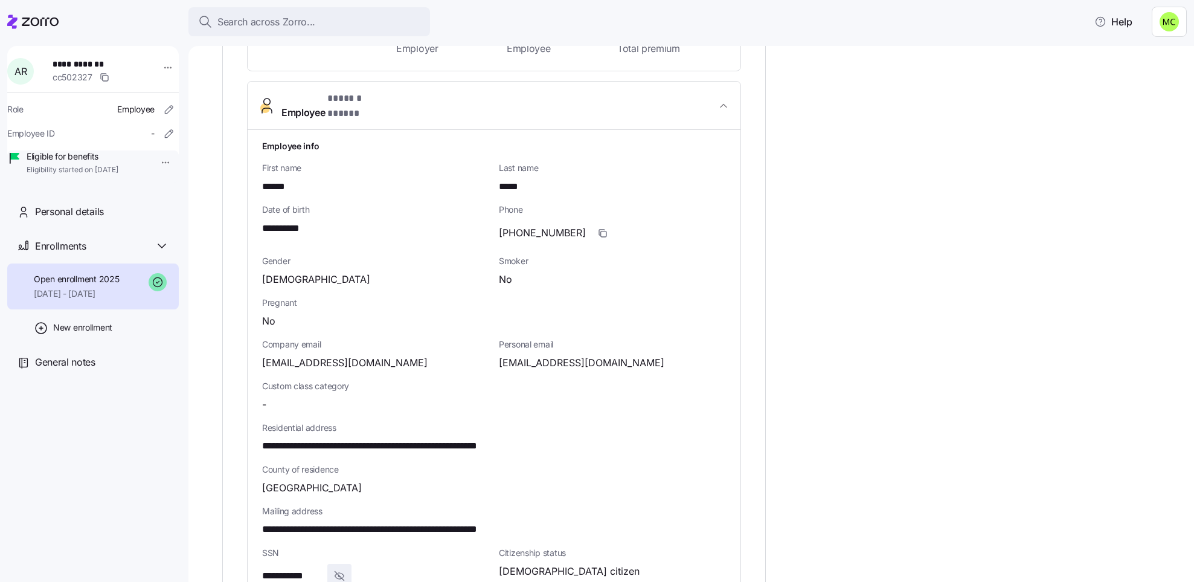
scroll to position [493, 0]
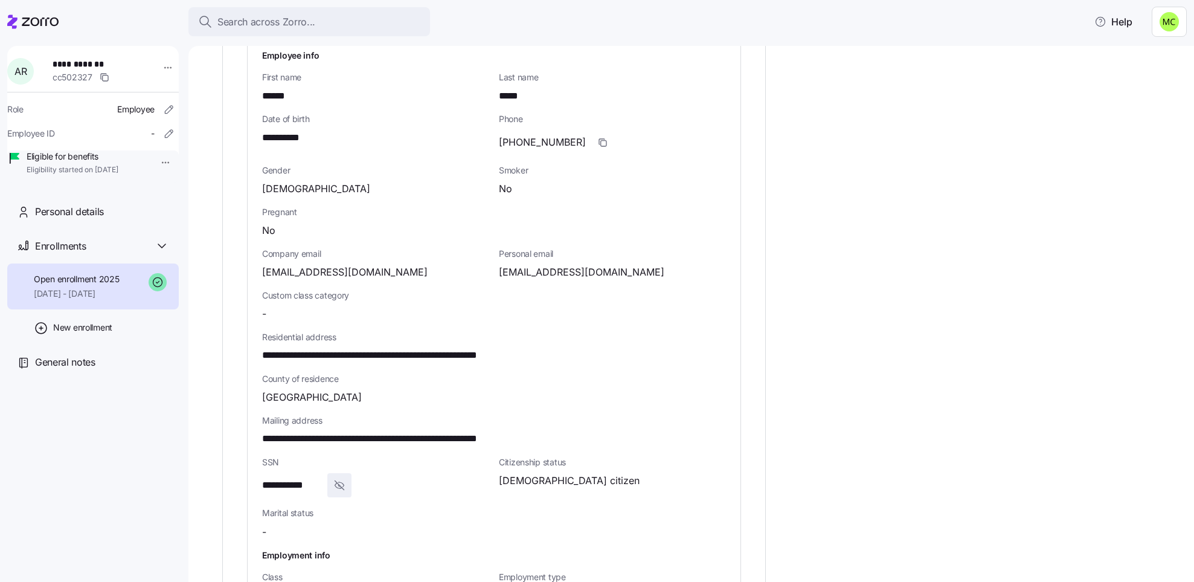
click at [409, 264] on div "[EMAIL_ADDRESS][DOMAIN_NAME]" at bounding box center [375, 271] width 227 height 15
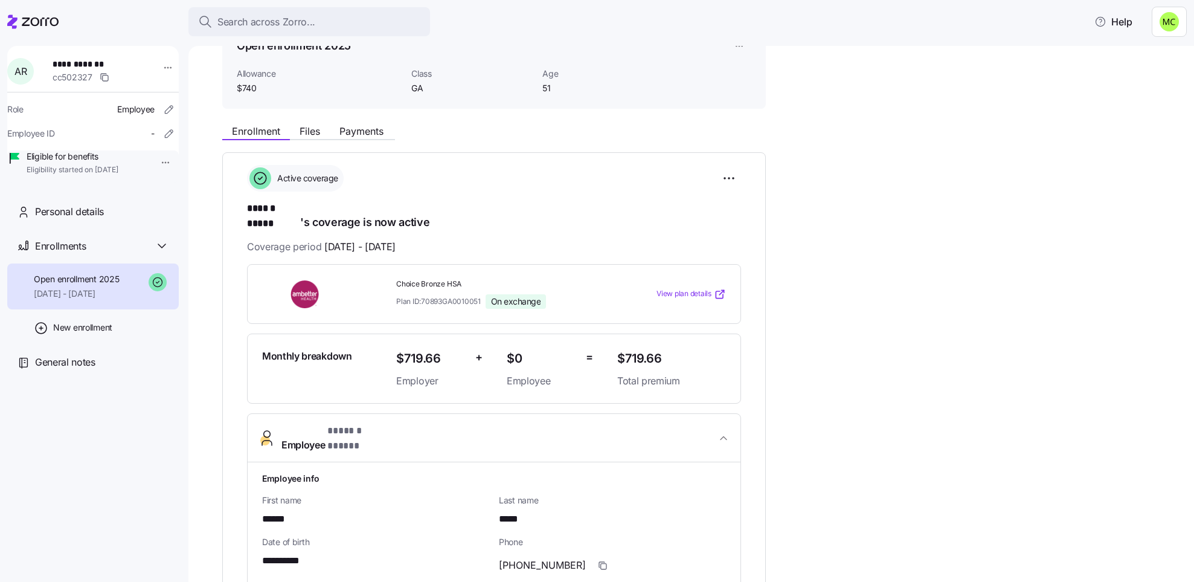
scroll to position [40, 0]
